Goal: Task Accomplishment & Management: Complete application form

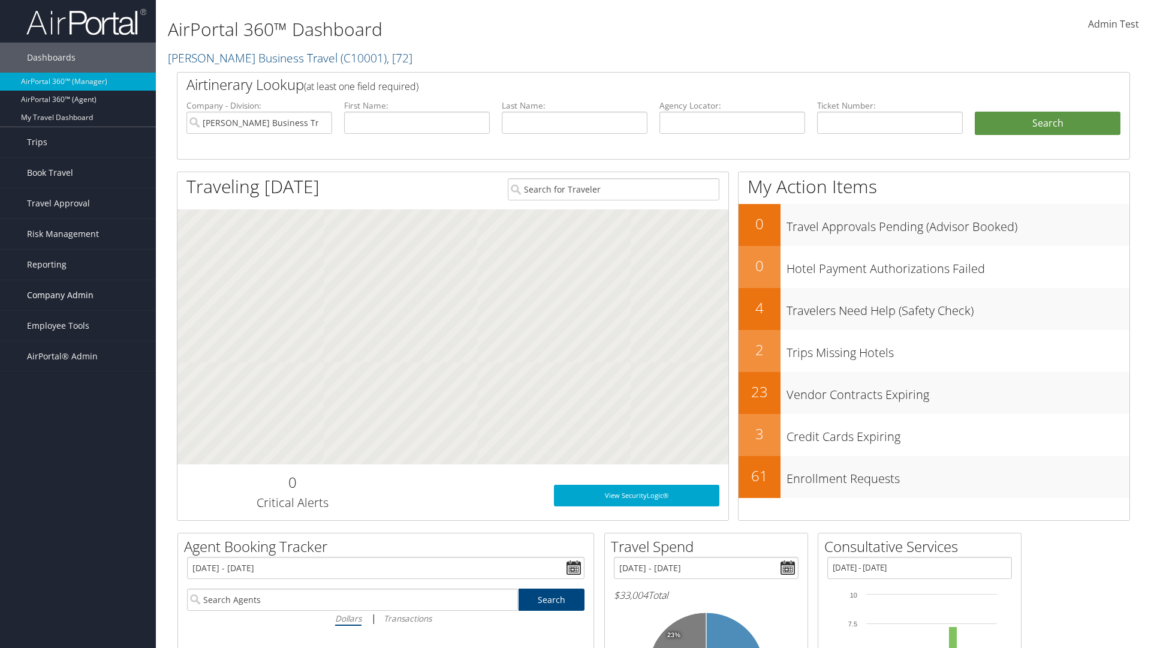
click at [78, 295] on span "Company Admin" at bounding box center [60, 295] width 67 height 30
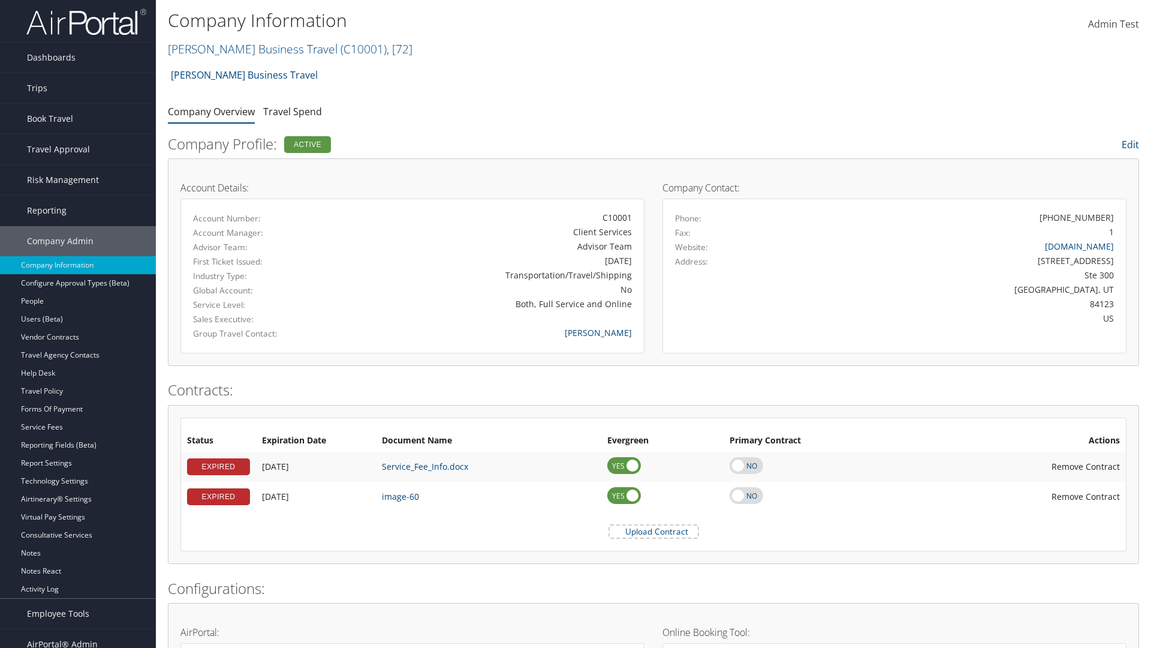
scroll to position [557, 0]
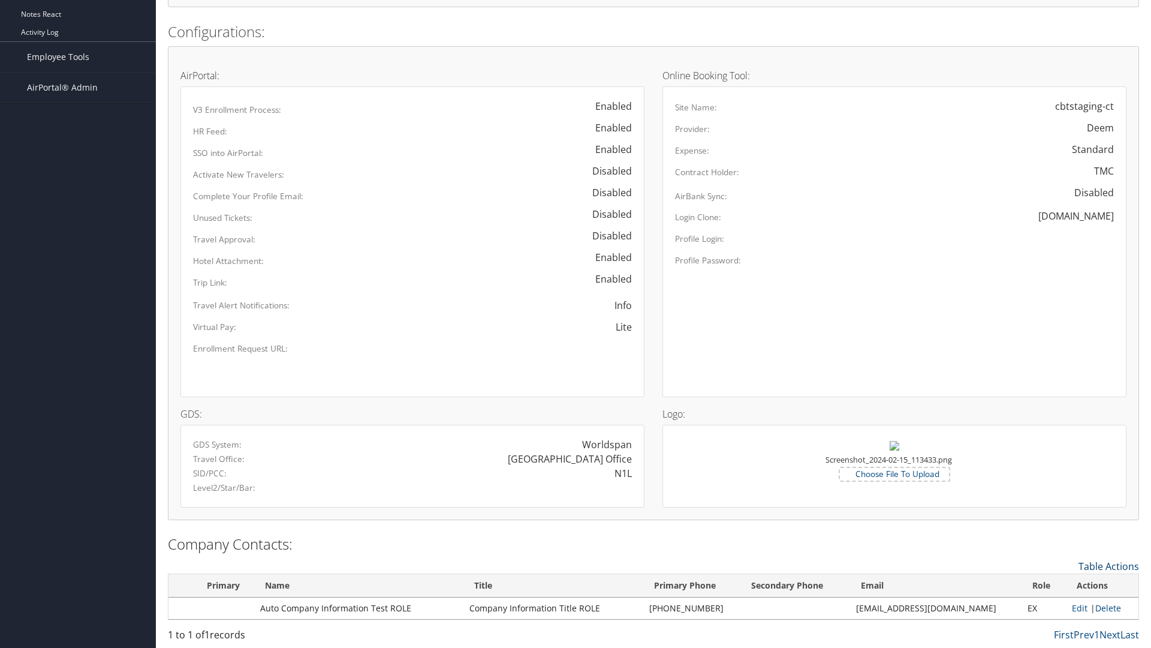
click at [1109, 566] on link "Table Actions" at bounding box center [1109, 566] width 61 height 13
click at [1060, 584] on link "New Contact" at bounding box center [1060, 585] width 158 height 20
